Goal: Transaction & Acquisition: Obtain resource

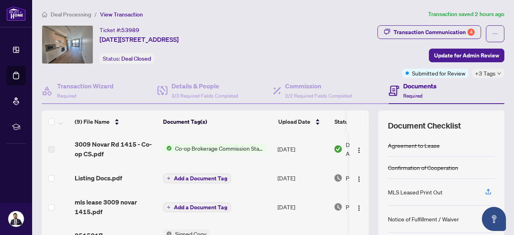
click at [83, 15] on span "Deal Processing" at bounding box center [71, 14] width 41 height 7
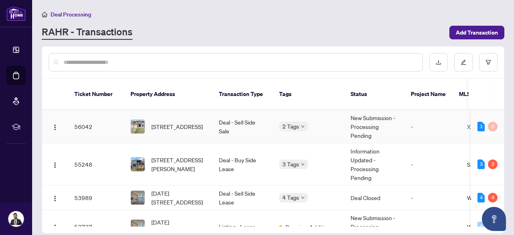
click at [232, 121] on td "Deal - Sell Side Sale" at bounding box center [242, 126] width 60 height 33
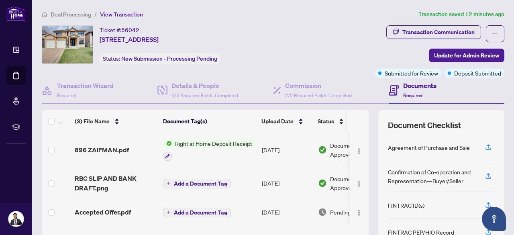
click at [86, 16] on span "Deal Processing" at bounding box center [71, 14] width 41 height 7
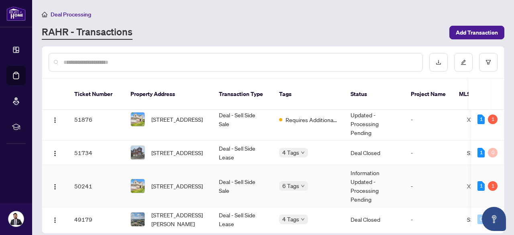
scroll to position [213, 0]
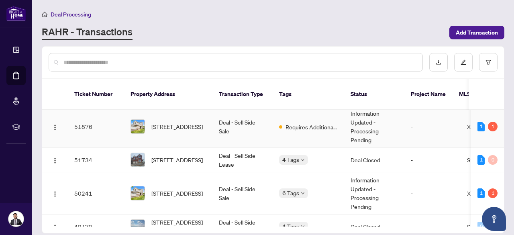
click at [299, 122] on td "Requires Additional Docs" at bounding box center [308, 127] width 71 height 42
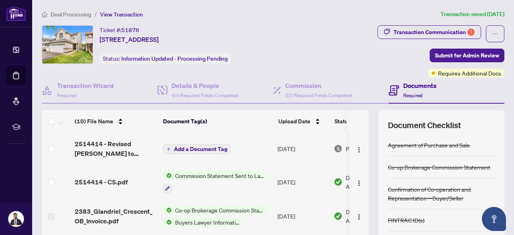
click at [434, 24] on div "Deal Processing / View Transaction Transaction saved [DATE] Ticket #: 51876 [ST…" at bounding box center [273, 168] width 469 height 317
click at [431, 27] on div "Transaction Communication 1" at bounding box center [433, 32] width 81 height 13
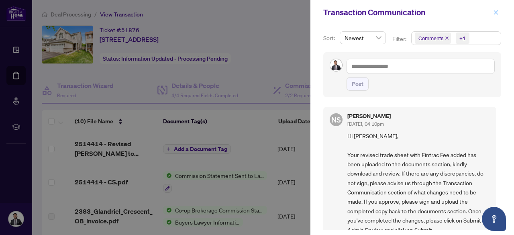
click at [499, 13] on button "button" at bounding box center [495, 13] width 10 height 10
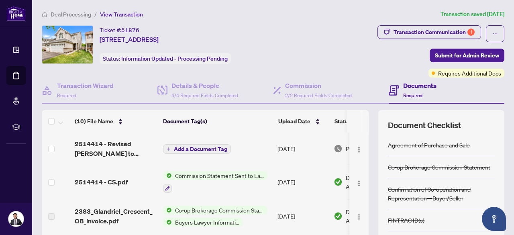
click at [110, 153] on span "2514414 - Revised [PERSON_NAME] to review.pdf" at bounding box center [116, 148] width 82 height 19
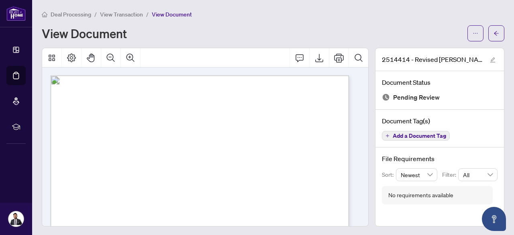
click at [121, 14] on span "View Transaction" at bounding box center [121, 14] width 43 height 7
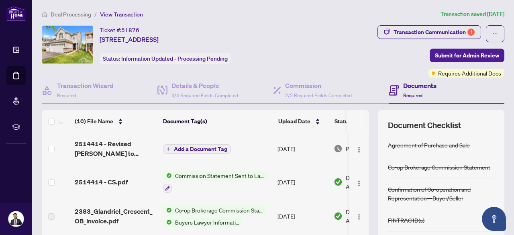
click at [77, 12] on span "Deal Processing" at bounding box center [71, 14] width 41 height 7
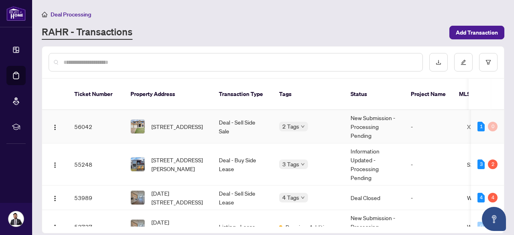
click at [254, 119] on td "Deal - Sell Side Sale" at bounding box center [242, 126] width 60 height 33
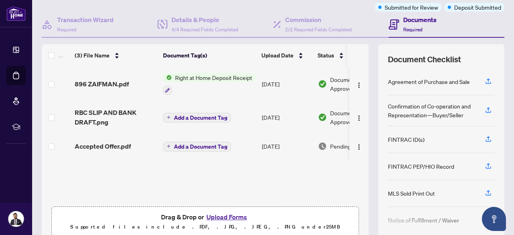
scroll to position [27, 0]
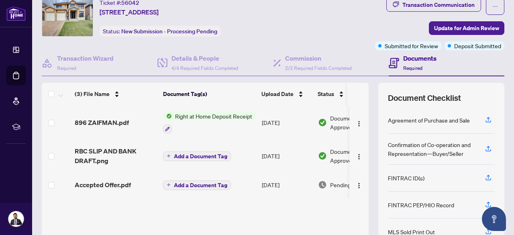
click at [112, 123] on span "896 ZAIFMAN.pdf" at bounding box center [102, 123] width 54 height 10
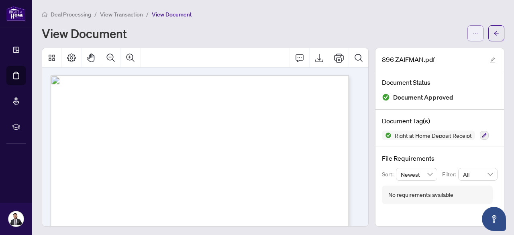
click at [472, 29] on span "button" at bounding box center [475, 33] width 6 height 13
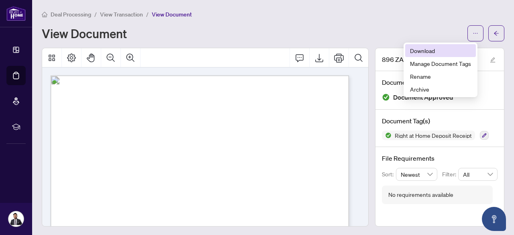
click at [432, 50] on span "Download" at bounding box center [440, 50] width 61 height 9
